Goal: Information Seeking & Learning: Understand process/instructions

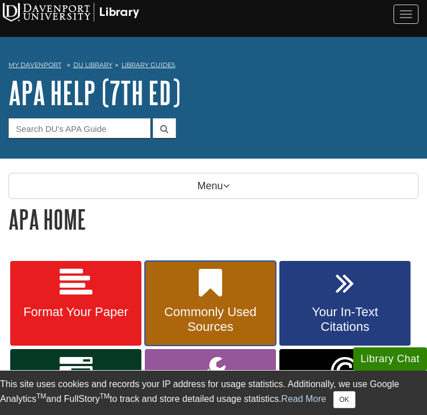
drag, startPoint x: 216, startPoint y: 293, endPoint x: 205, endPoint y: 301, distance: 14.3
click at [205, 305] on span "Commonly Used Sources" at bounding box center [210, 320] width 114 height 30
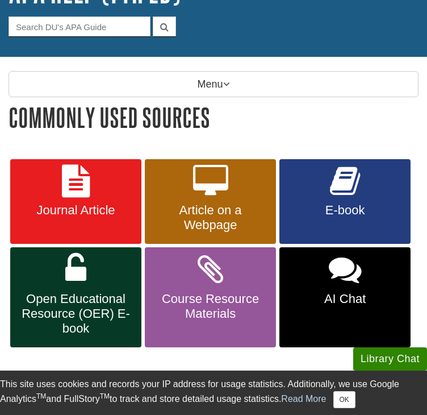
scroll to position [102, 0]
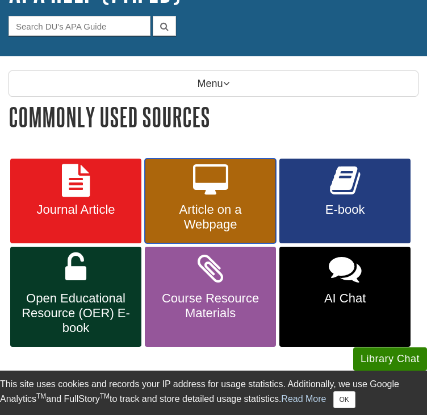
click at [239, 207] on span "Article on a Webpage" at bounding box center [210, 217] width 114 height 30
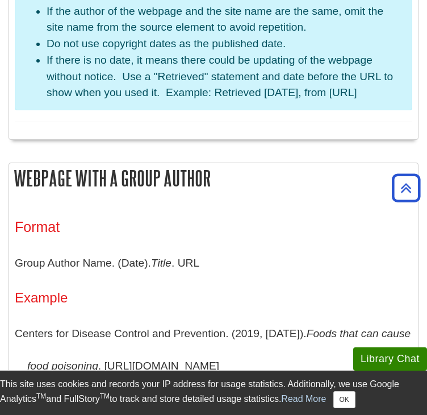
scroll to position [1074, 0]
